Goal: Register for event/course

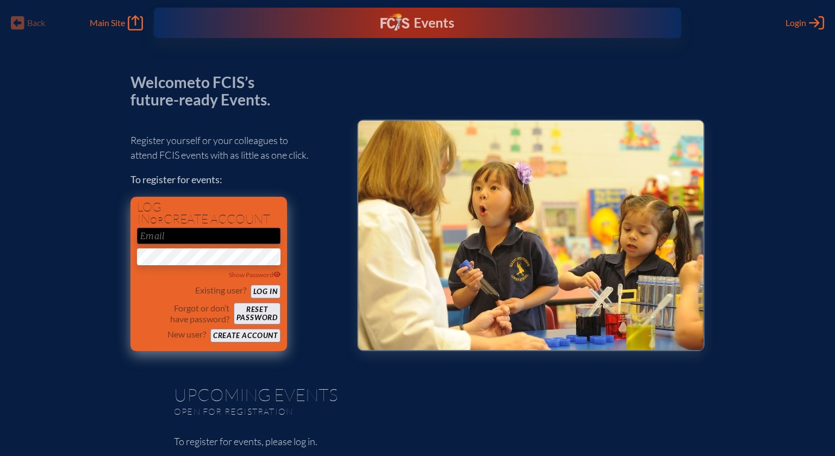
type input "[EMAIL_ADDRESS][DOMAIN_NAME]"
click at [259, 290] on button "Log in" at bounding box center [265, 292] width 30 height 14
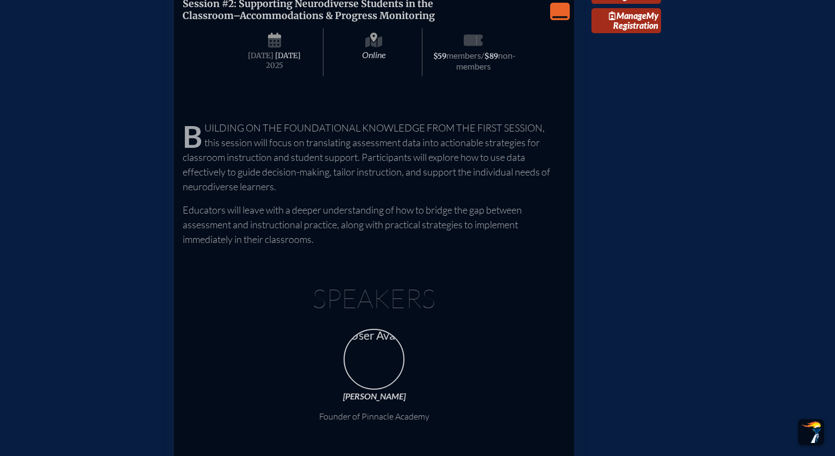
scroll to position [1350, 0]
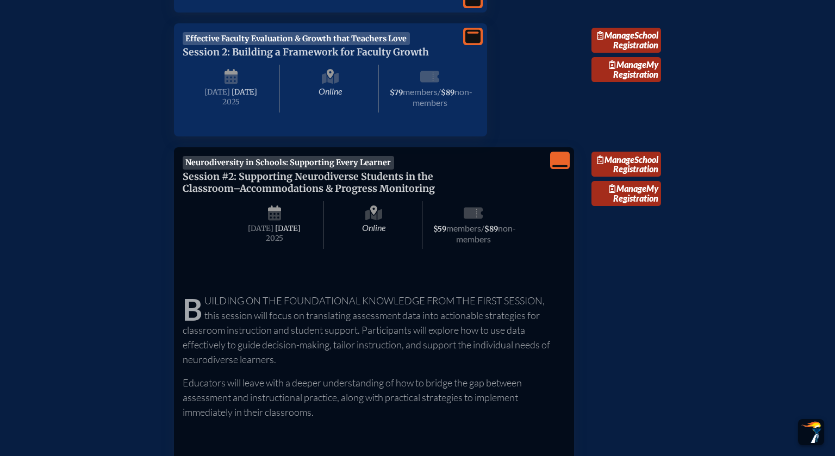
click at [560, 168] on icon "View Less" at bounding box center [559, 160] width 15 height 15
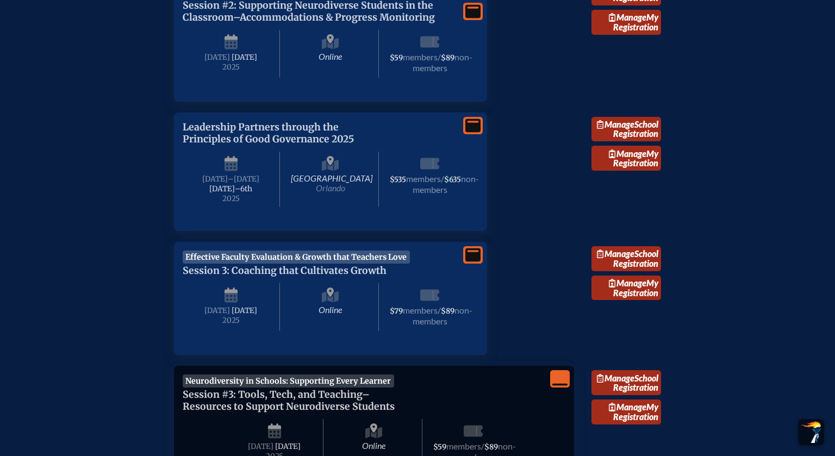
scroll to position [1521, 0]
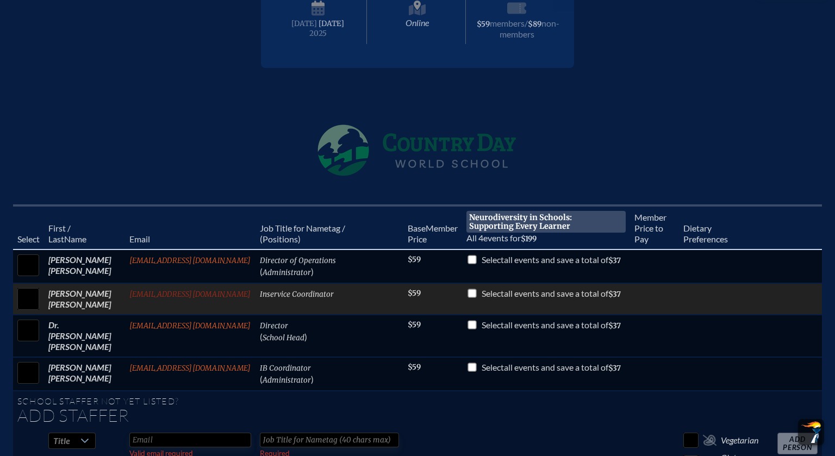
scroll to position [322, 0]
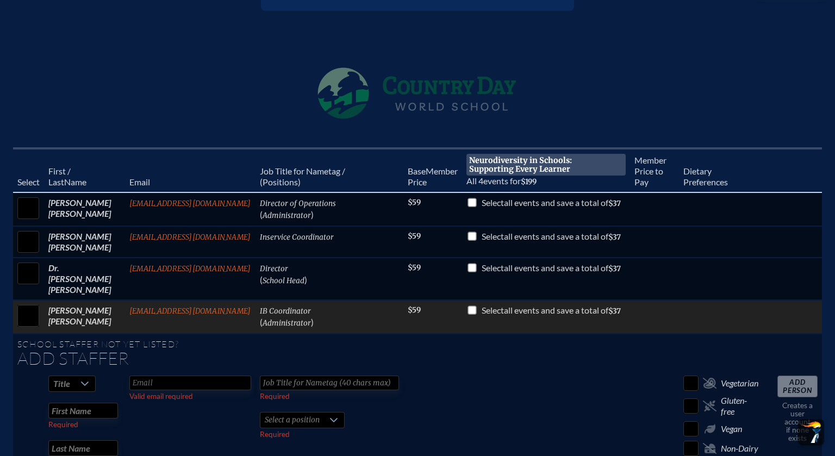
click at [23, 302] on input "checkbox" at bounding box center [28, 315] width 27 height 27
checkbox input "true"
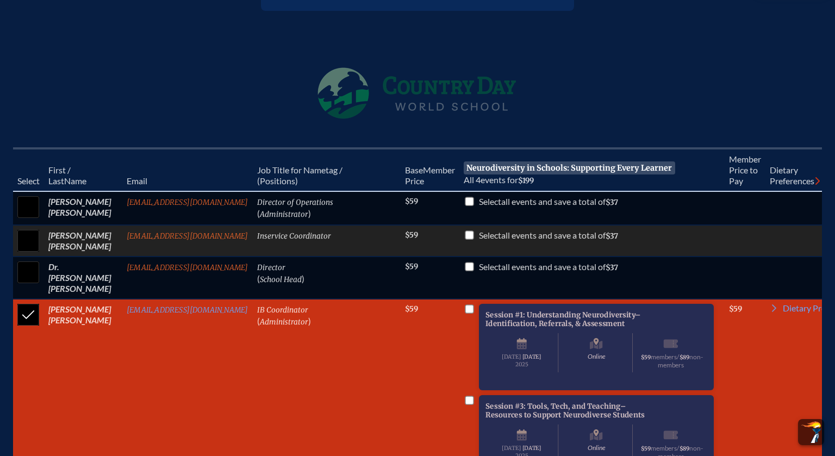
click at [34, 234] on input "checkbox" at bounding box center [28, 240] width 27 height 27
checkbox input "true"
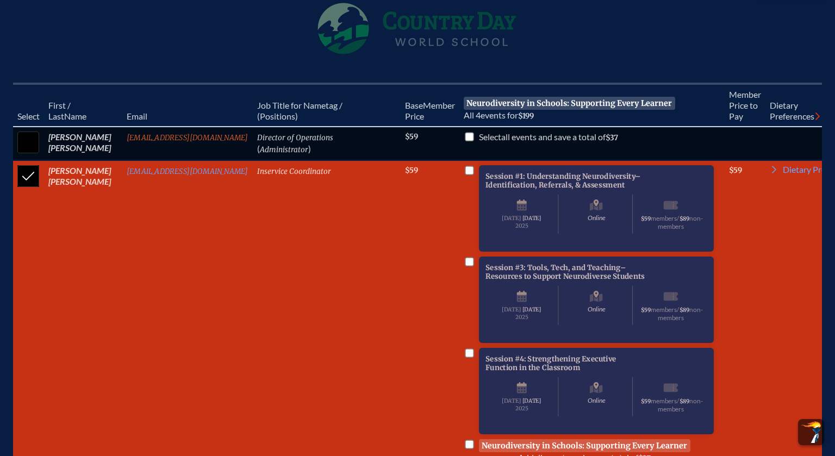
scroll to position [441, 0]
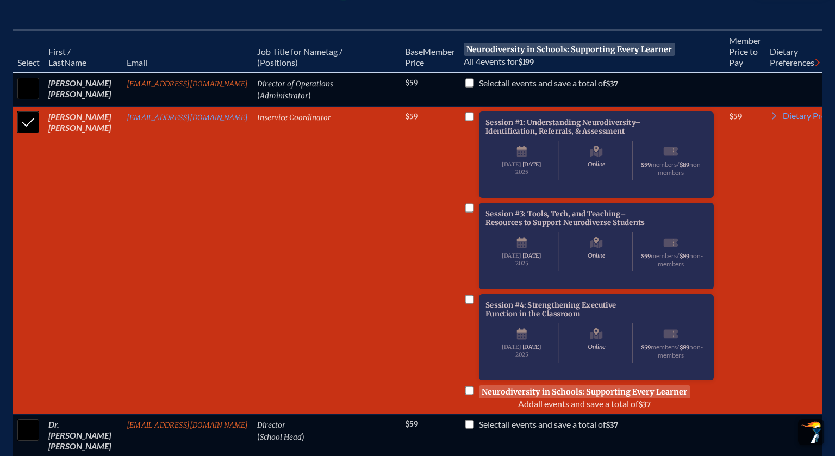
click at [465, 112] on input "checkbox" at bounding box center [469, 116] width 9 height 9
checkbox input "true"
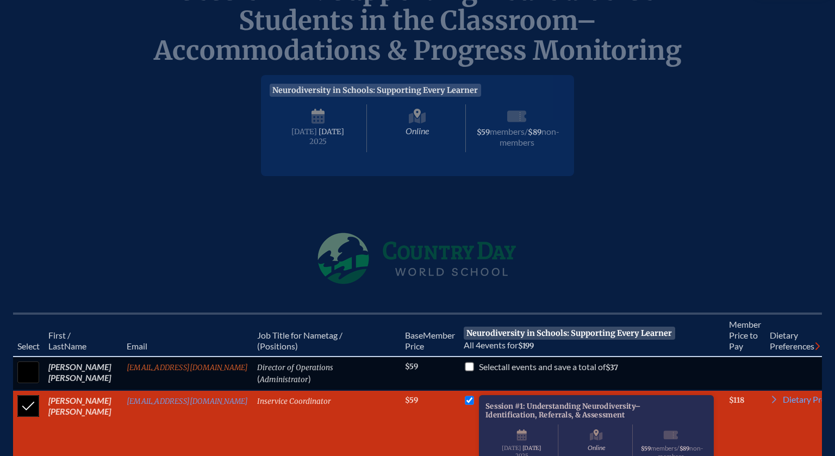
scroll to position [0, 0]
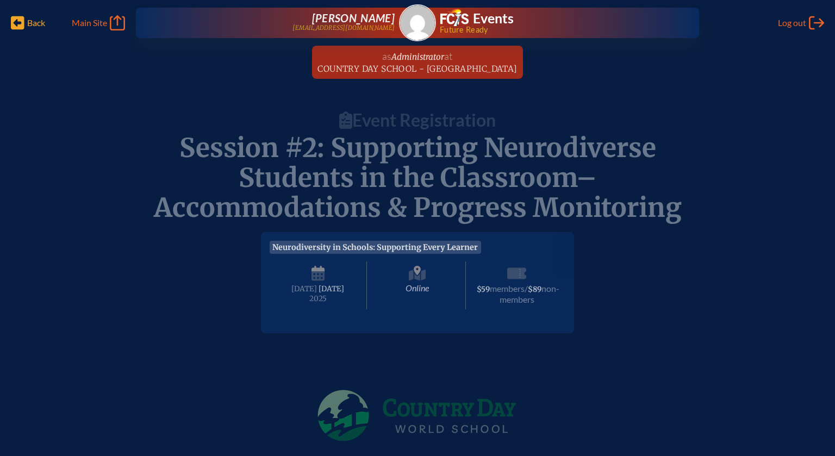
click at [30, 28] on span "Back" at bounding box center [36, 22] width 18 height 11
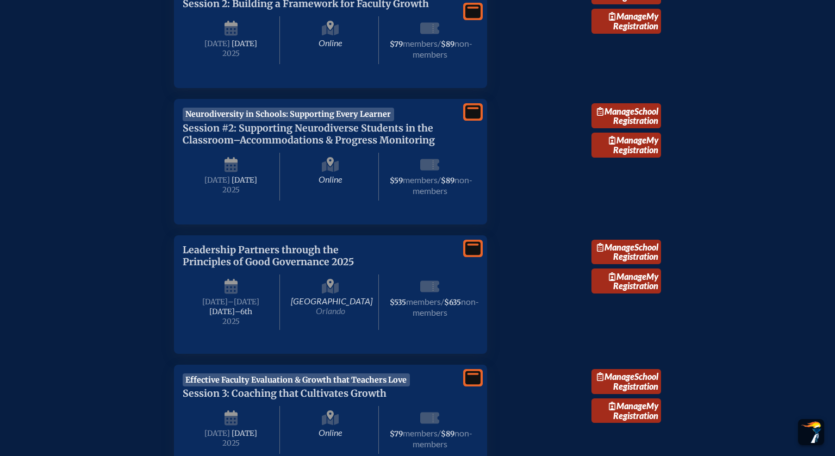
scroll to position [1378, 0]
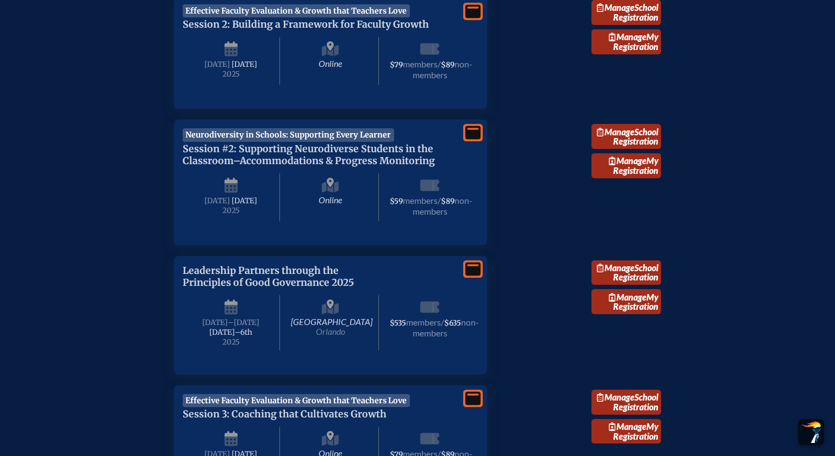
click at [463, 141] on div "View More" at bounding box center [473, 132] width 20 height 17
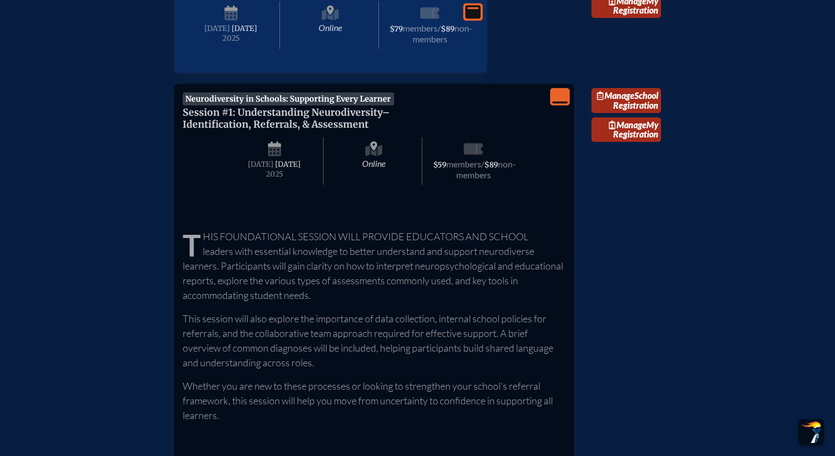
scroll to position [352, 0]
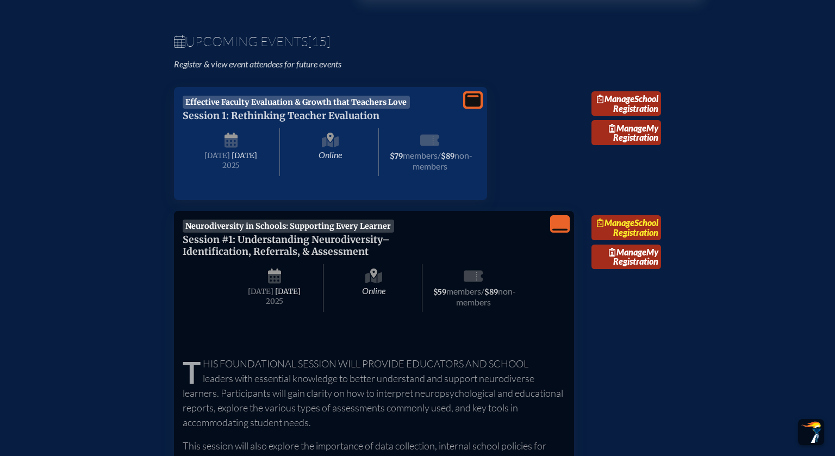
click at [634, 228] on span "Manage" at bounding box center [615, 222] width 37 height 10
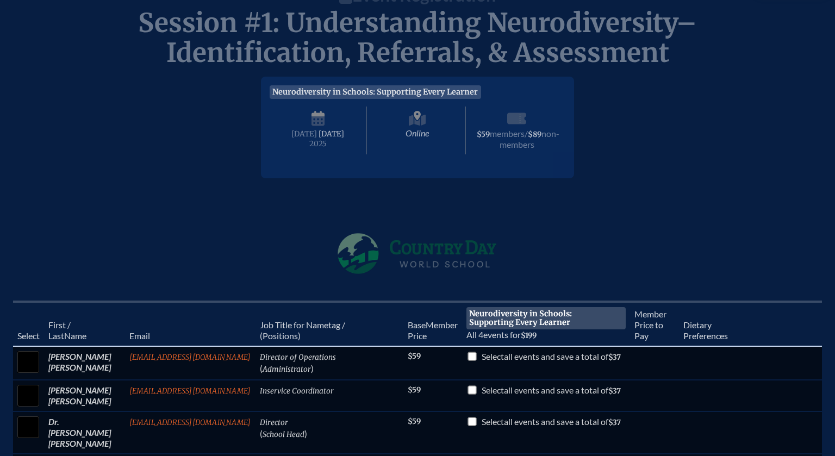
scroll to position [264, 0]
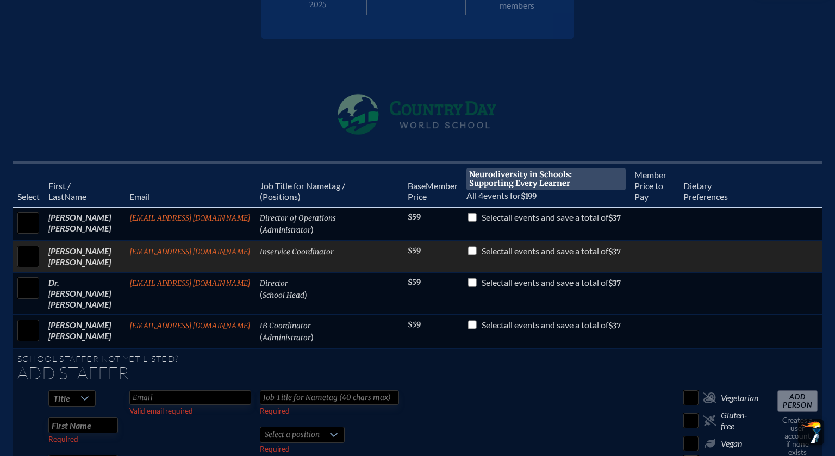
click at [23, 264] on input "checkbox" at bounding box center [28, 256] width 27 height 27
checkbox input "true"
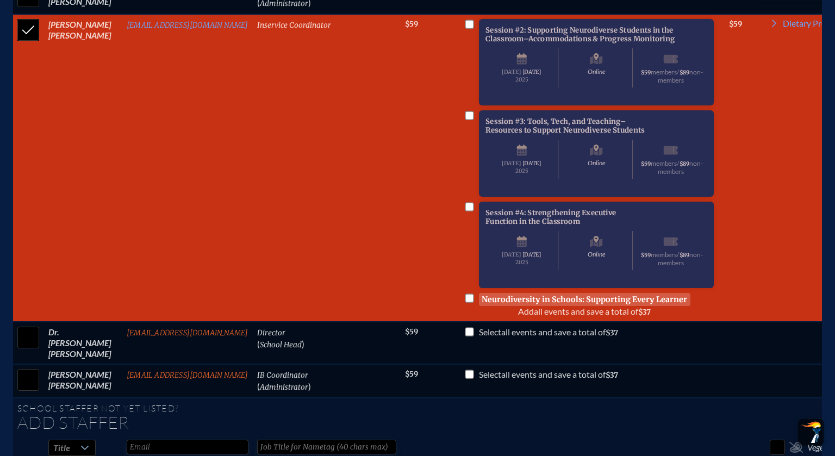
scroll to position [517, 0]
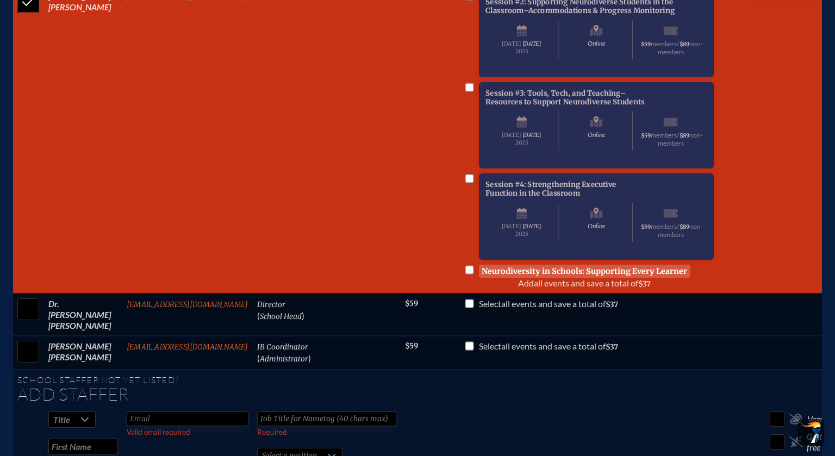
click at [465, 274] on input "checkbox" at bounding box center [469, 269] width 9 height 9
checkbox input "true"
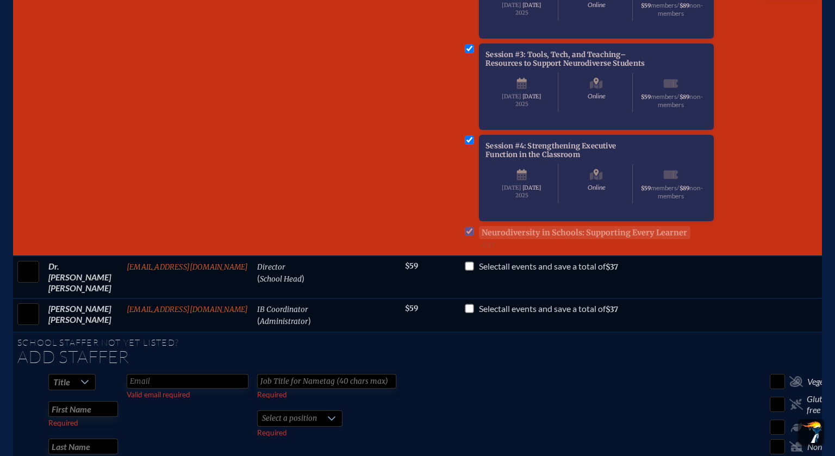
scroll to position [564, 0]
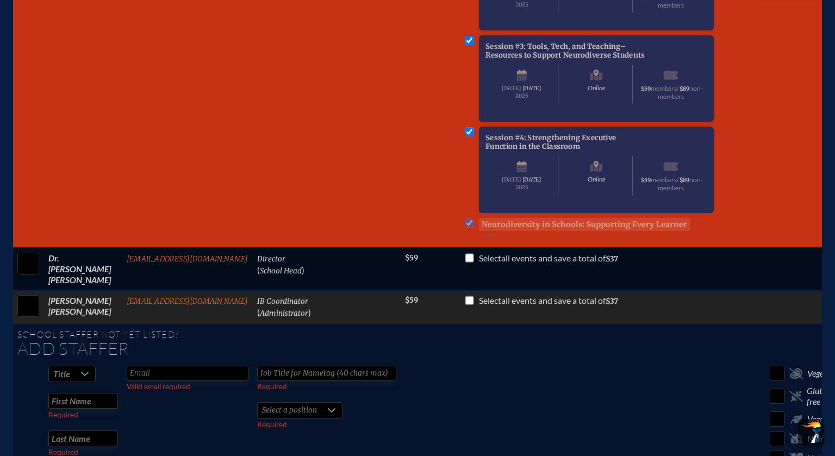
click at [24, 319] on input "checkbox" at bounding box center [28, 305] width 27 height 27
checkbox input "true"
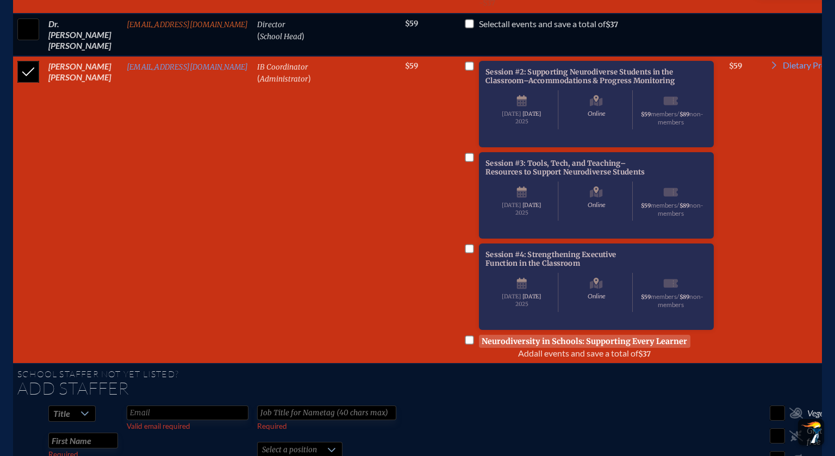
scroll to position [882, 0]
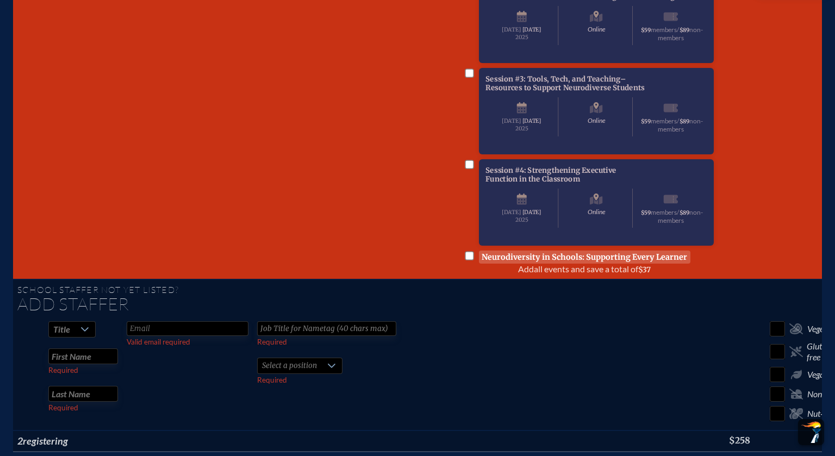
click at [465, 260] on input "checkbox" at bounding box center [469, 256] width 9 height 9
checkbox input "true"
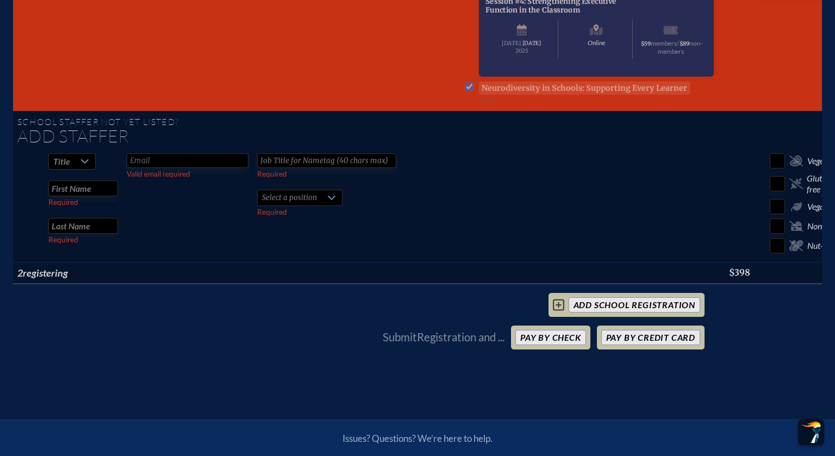
scroll to position [1175, 0]
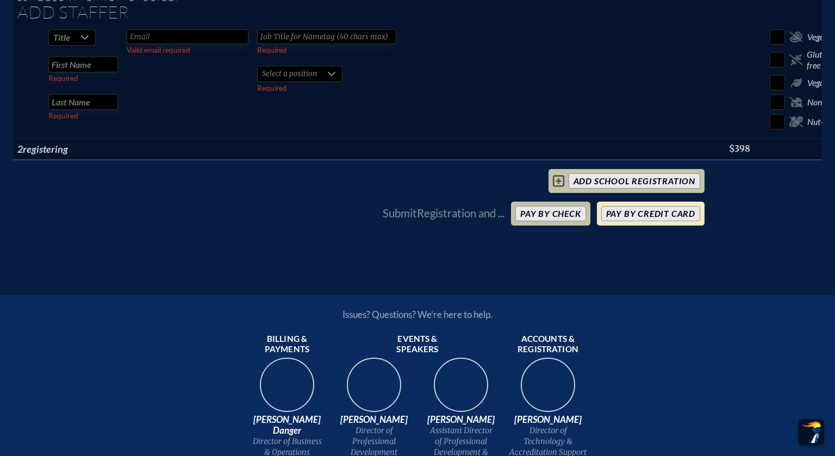
click at [641, 221] on button "Pay by Credit Card" at bounding box center [650, 213] width 99 height 15
